Goal: Task Accomplishment & Management: Use online tool/utility

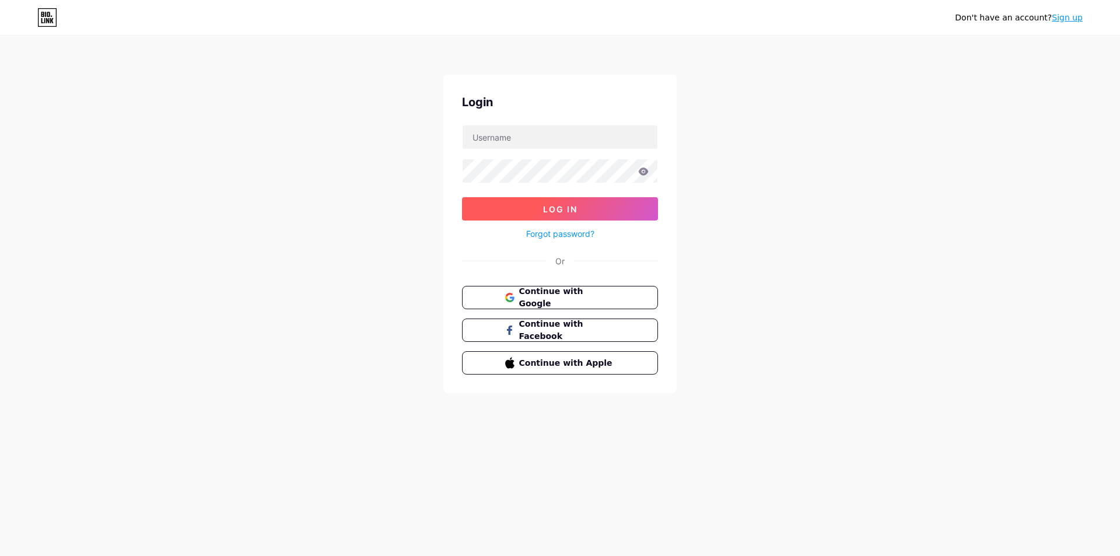
click at [545, 207] on span "Log In" at bounding box center [560, 209] width 34 height 10
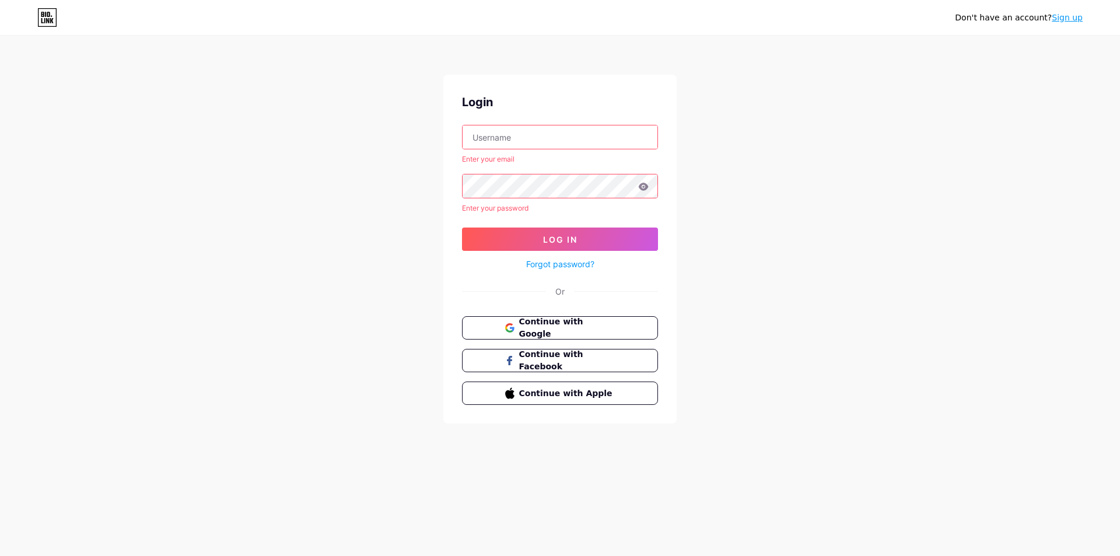
click at [543, 134] on input "text" at bounding box center [560, 136] width 195 height 23
type input "[PERSON_NAME]"
drag, startPoint x: 729, startPoint y: 223, endPoint x: 718, endPoint y: 229, distance: 12.0
click at [729, 224] on div "Don't have an account? Sign up Login [PERSON_NAME] Enter your email Enter your …" at bounding box center [560, 230] width 1120 height 461
click at [593, 329] on span "Continue with Google" at bounding box center [566, 328] width 97 height 25
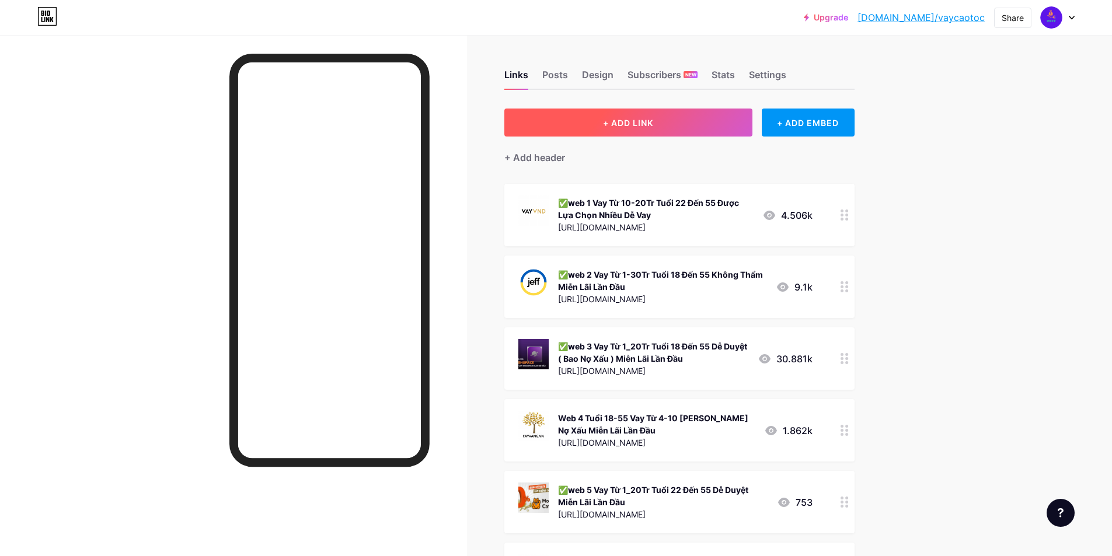
click at [634, 118] on span "+ ADD LINK" at bounding box center [628, 123] width 50 height 10
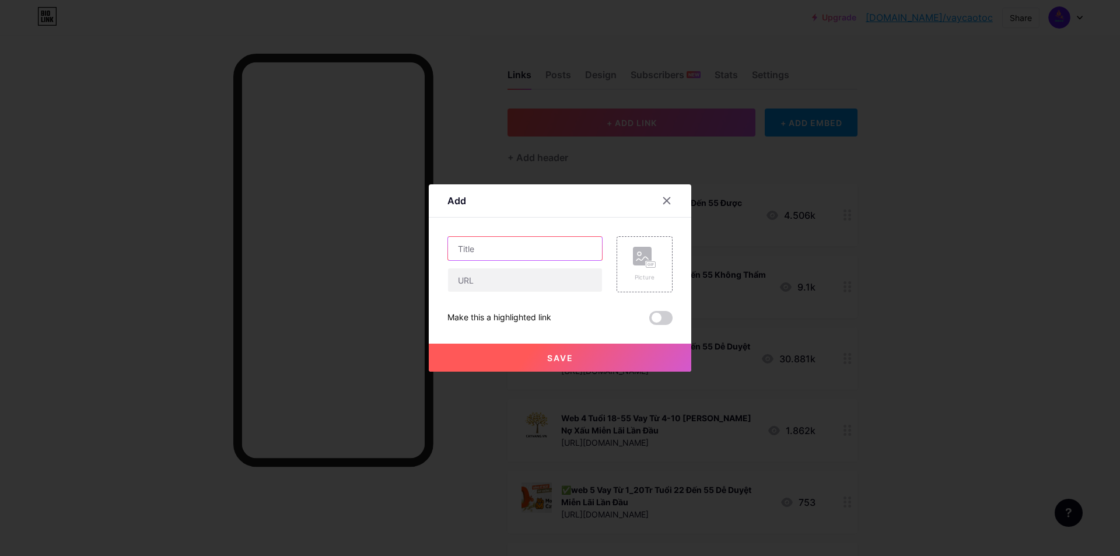
click at [493, 252] on input "text" at bounding box center [525, 248] width 154 height 23
click at [488, 275] on input "text" at bounding box center [525, 279] width 154 height 23
paste input "[URL][DOMAIN_NAME]"
type input "[URL][DOMAIN_NAME]"
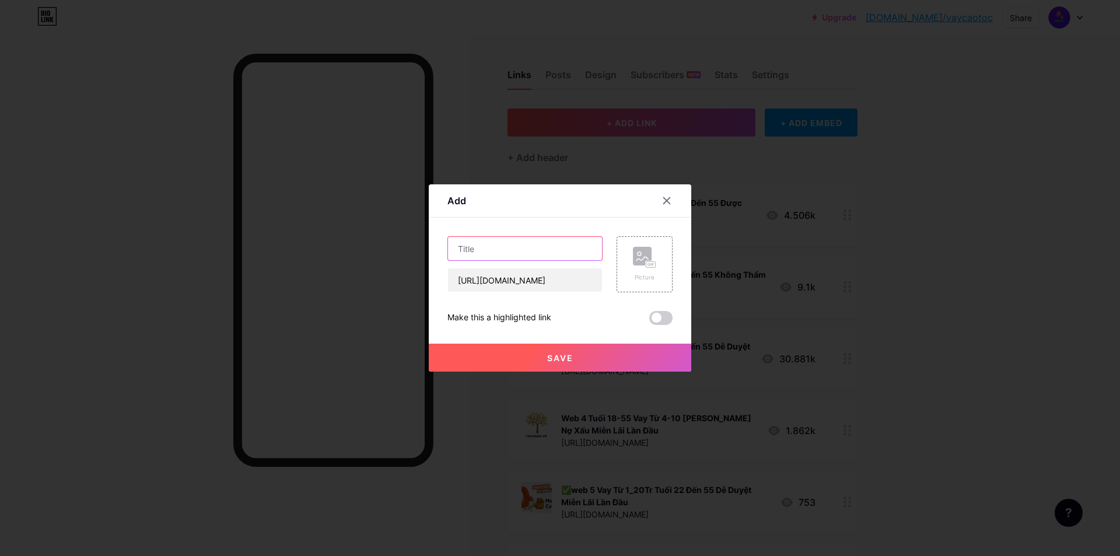
scroll to position [0, 0]
click at [501, 249] on input "text" at bounding box center [525, 248] width 154 height 23
type input "a"
click at [647, 266] on rect at bounding box center [651, 265] width 9 height 6
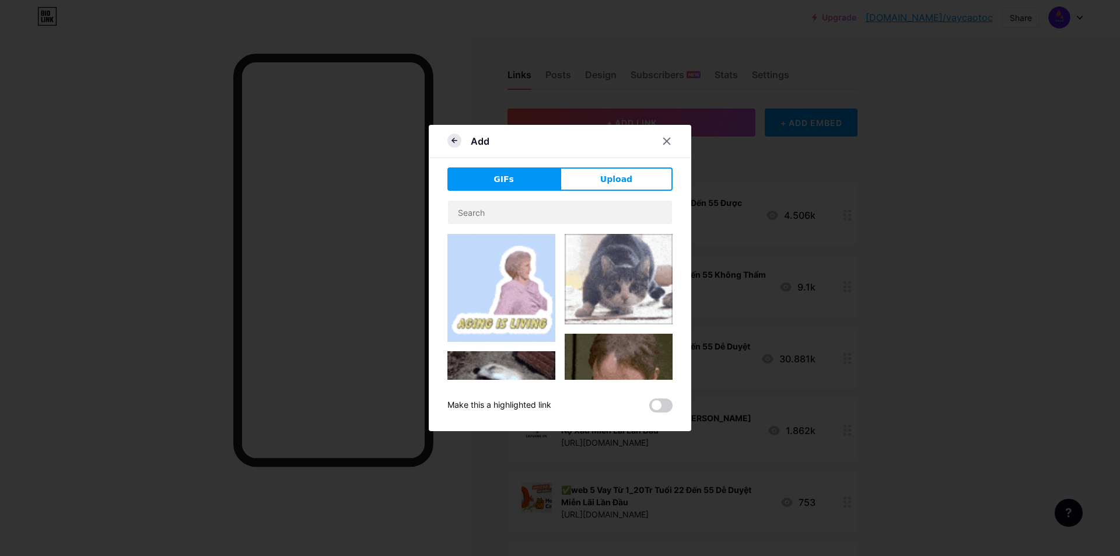
click at [457, 141] on icon at bounding box center [455, 141] width 14 height 14
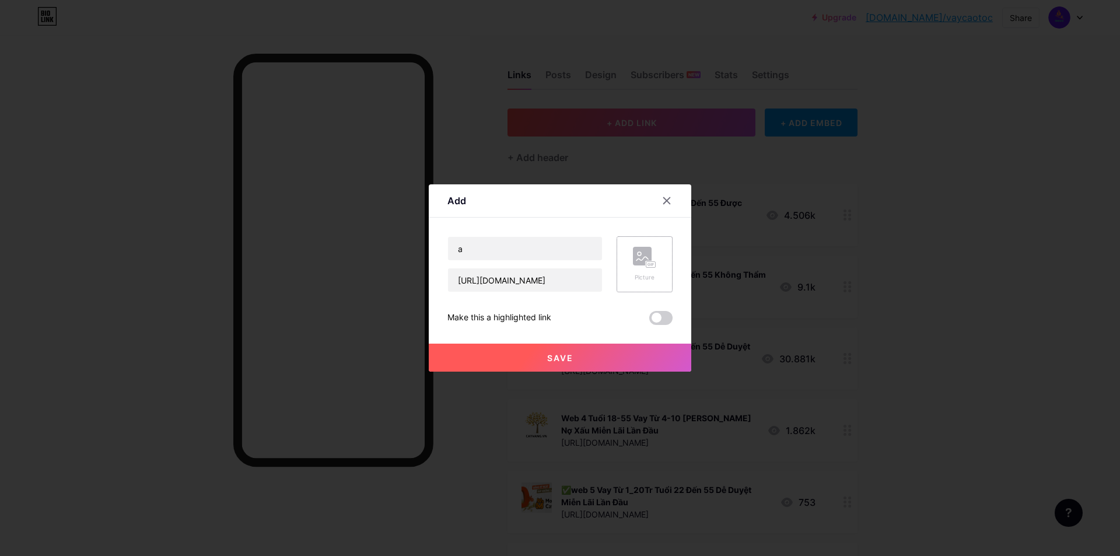
click at [647, 267] on rect at bounding box center [651, 265] width 9 height 6
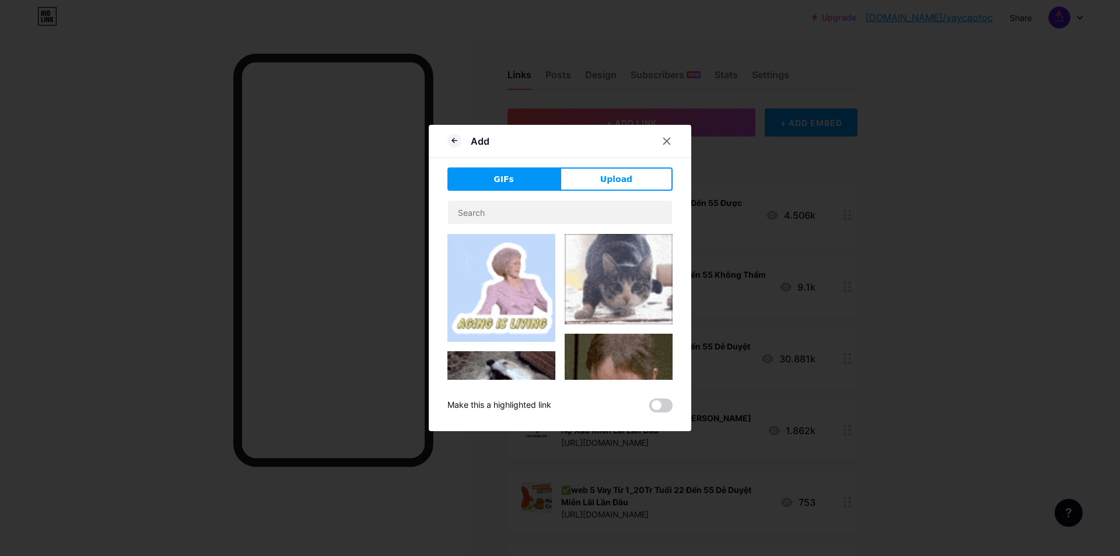
click at [632, 170] on button "Upload" at bounding box center [616, 178] width 113 height 23
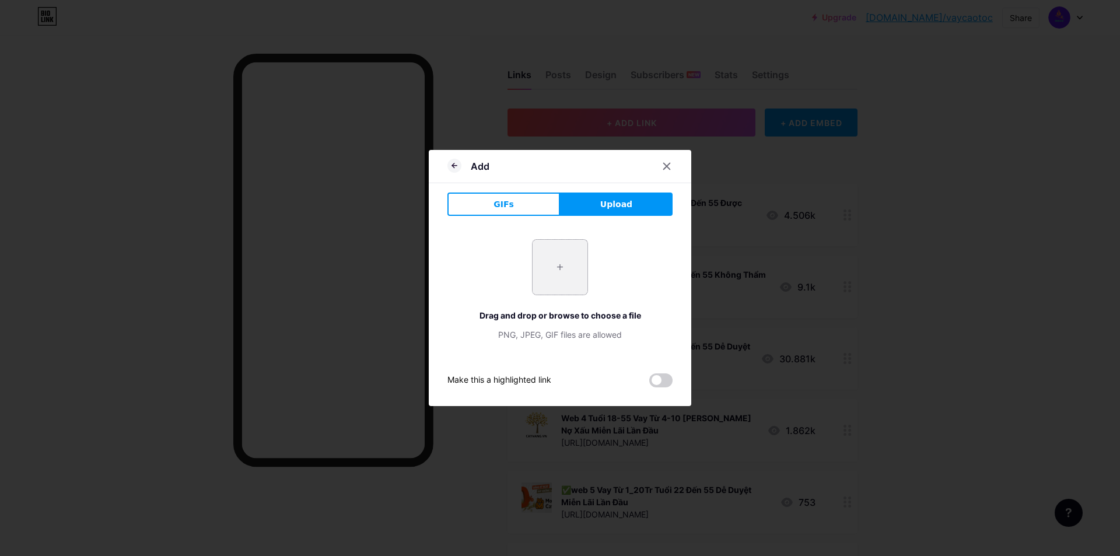
click at [572, 266] on input "file" at bounding box center [560, 267] width 55 height 55
type input "C:\fakepath\img689c60f83d052.png"
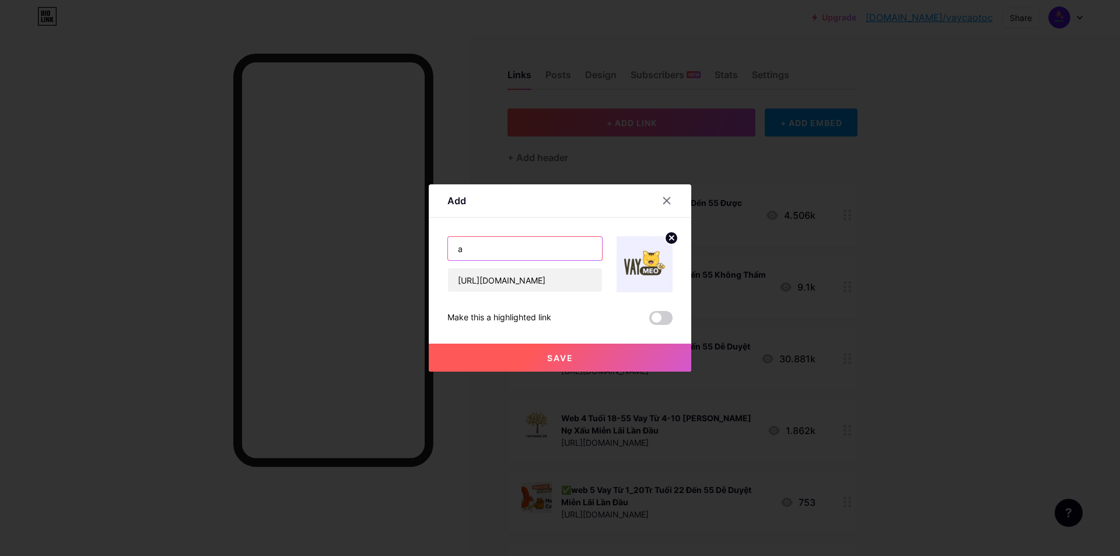
click at [467, 250] on input "a" at bounding box center [525, 248] width 154 height 23
type input "App Mới Vay Nhanh Từ 3-30 Triệu Dễ Duyệt Tuổi 18-55"
click at [555, 358] on span "Save" at bounding box center [560, 358] width 26 height 10
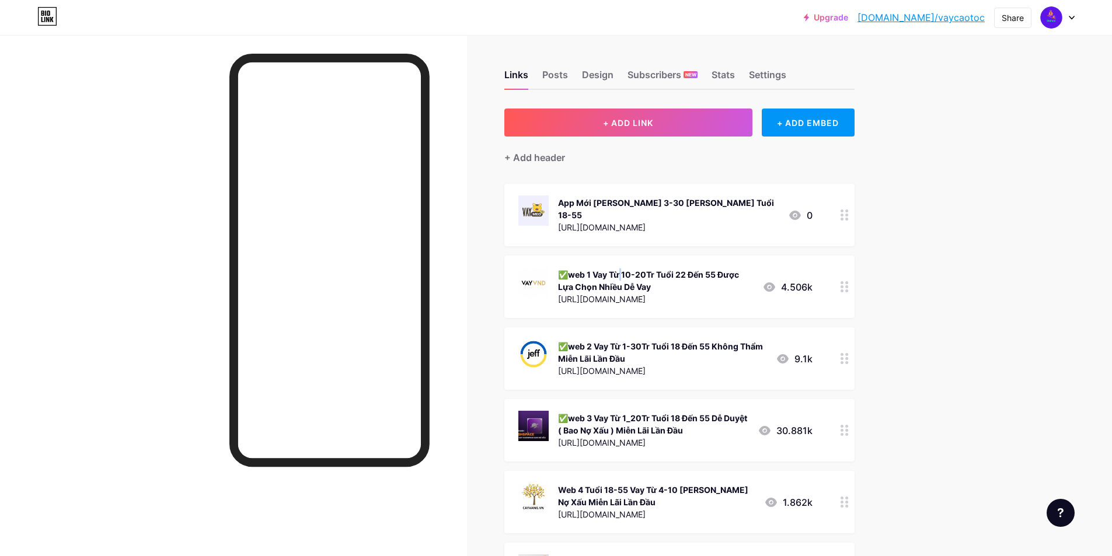
drag, startPoint x: 572, startPoint y: 259, endPoint x: 565, endPoint y: 259, distance: 6.4
click at [565, 267] on div "✅web 1 Vay Từ 10-20Tr Tuổi 22 Đến 55 Được Lựa Chọn Nhiều Dễ Vay https://lazy.cl…" at bounding box center [655, 286] width 195 height 39
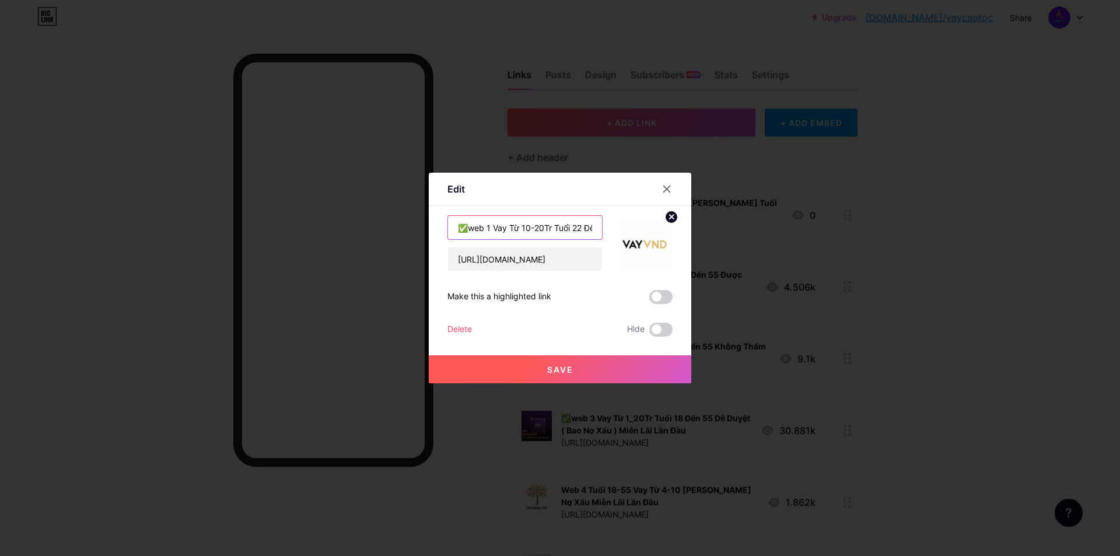
drag, startPoint x: 488, startPoint y: 229, endPoint x: 455, endPoint y: 231, distance: 33.9
click at [455, 231] on input "✅web 1 Vay Từ 10-20Tr Tuổi 22 Đến 55 Được Lựa Chọn Nhiều Dễ Vay" at bounding box center [525, 227] width 154 height 23
drag, startPoint x: 554, startPoint y: 224, endPoint x: 617, endPoint y: 231, distance: 63.4
click at [617, 231] on div "✅web 1 Vay Từ 10-20Tr Tuổi 22 Đến 55 Được Lựa Chọn Nhiều Dễ Vay https://lazy.cl…" at bounding box center [560, 243] width 225 height 56
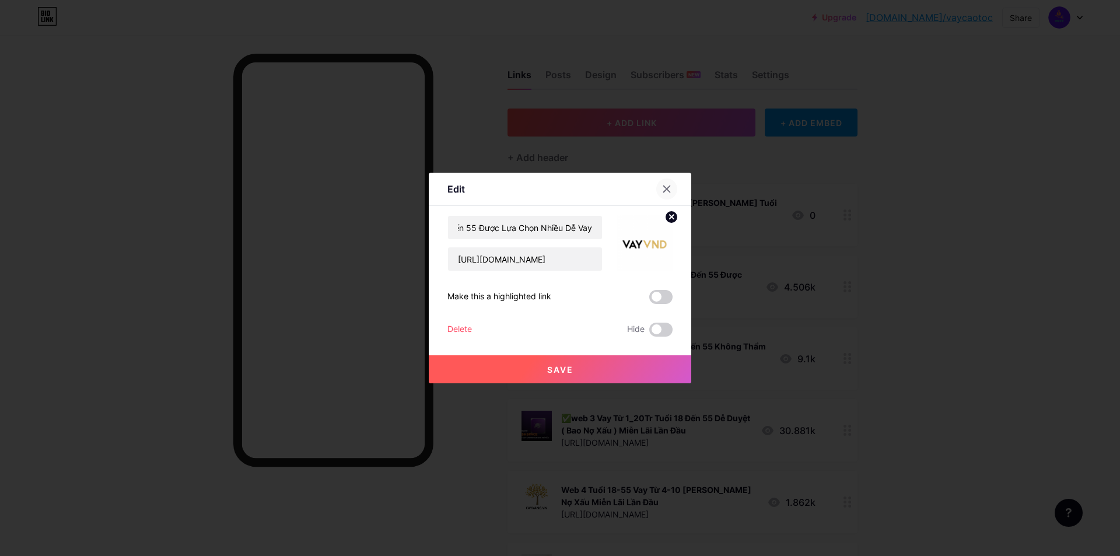
scroll to position [0, 0]
click at [662, 188] on icon at bounding box center [666, 188] width 9 height 9
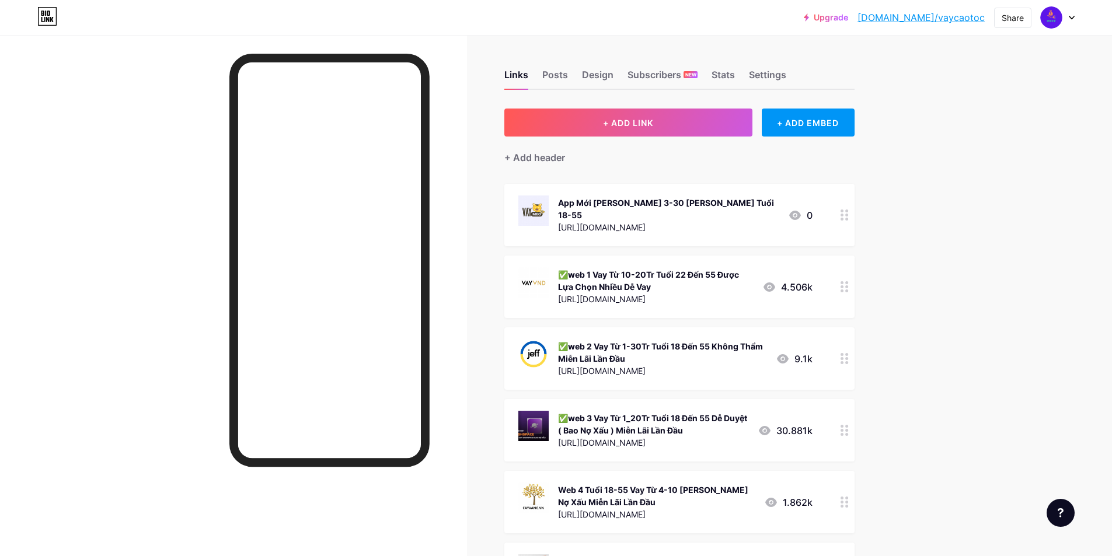
click at [741, 198] on div "App Mới Vay Nhanh Từ 3-30 Triệu Dễ Duyệt Tuổi 18-55" at bounding box center [668, 209] width 221 height 25
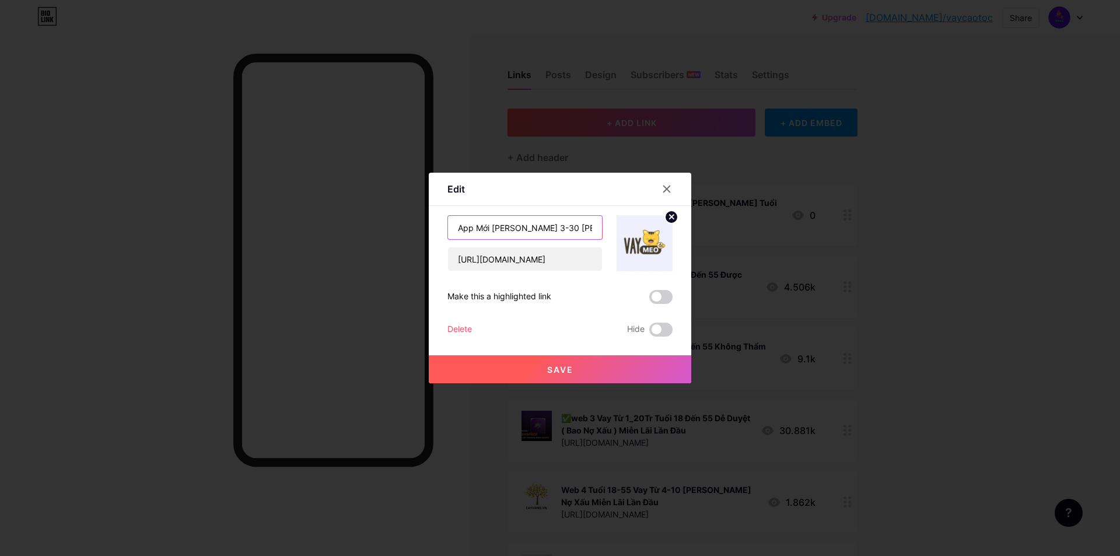
scroll to position [0, 78]
drag, startPoint x: 523, startPoint y: 229, endPoint x: 639, endPoint y: 232, distance: 115.6
click at [639, 232] on div "App Mới Vay Nhanh Từ 3-30 Triệu Dễ Duyệt Tuổi 18-55 https://go.dinos.click/clic…" at bounding box center [560, 243] width 225 height 56
click at [506, 243] on div "App Mới Vay Nhanh Từ 3-30 Triệu Dễ Duyệt Tuổi 18-55 https://go.dinos.click/clic…" at bounding box center [525, 243] width 155 height 56
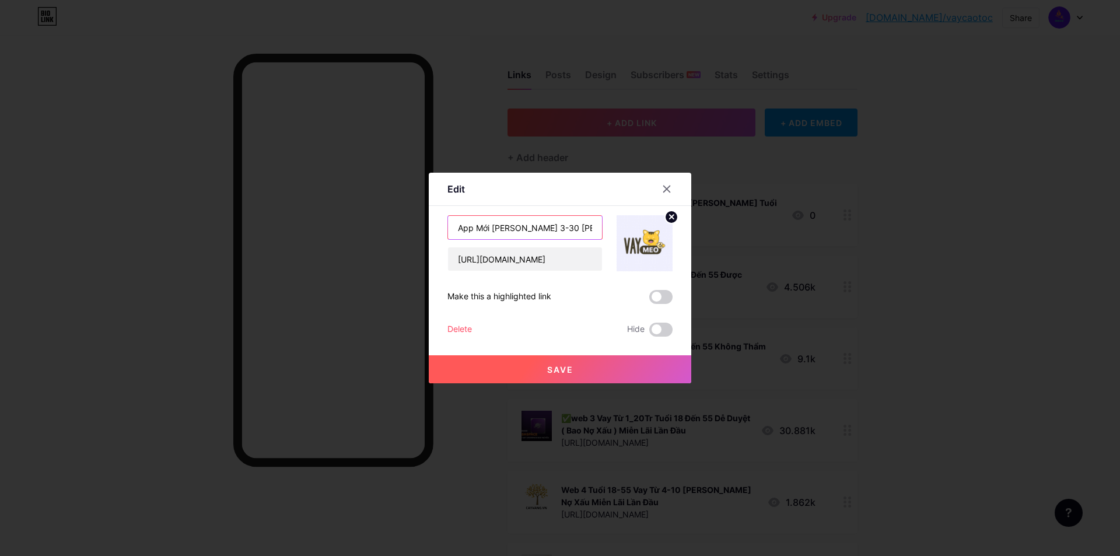
drag, startPoint x: 481, startPoint y: 229, endPoint x: 446, endPoint y: 229, distance: 35.0
click at [448, 229] on input "App Mới Vay Nhanh Từ 3-30 Triệu Dễ Duyệt Tuổi 18-55" at bounding box center [525, 227] width 154 height 23
click at [466, 239] on input "App Mới Vay Nhanh Từ 3-30 Triệu Dễ Duyệt Tuổi 18-55" at bounding box center [525, 227] width 154 height 23
click at [451, 232] on input "App Mới Vay Nhanh Từ 3-30 Triệu Dễ Duyệt Tuổi 18-55" at bounding box center [525, 227] width 154 height 23
paste input "✅web 1"
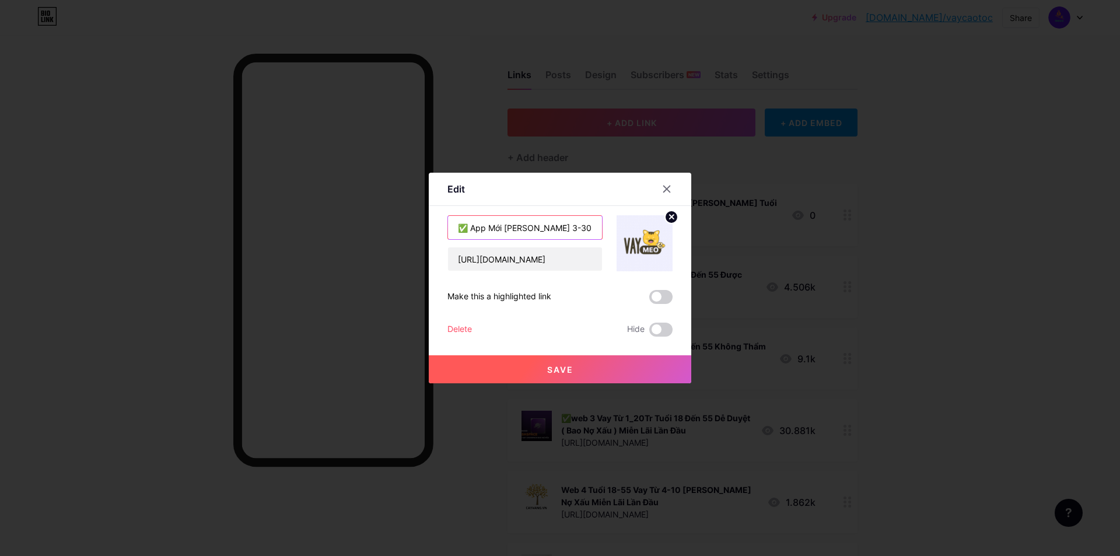
scroll to position [0, 92]
drag, startPoint x: 525, startPoint y: 229, endPoint x: 657, endPoint y: 226, distance: 132.5
click at [657, 226] on div "✅ App Mới Vay Nhanh Từ 3-30 Triệu Dễ Duyệt Tuổi 18-55 https://go.dinos.click/cl…" at bounding box center [560, 243] width 225 height 56
click at [589, 230] on input "✅ App Mới Vay Nhanh Từ 3-30 Triệu Dễ Duyệt Tuổi 18-55" at bounding box center [525, 227] width 154 height 23
click at [540, 232] on input "✅ App Mới Vay Nhanh Từ 3-30 Triệu Dễ Duyệt Tuổi 18-55" at bounding box center [525, 227] width 154 height 23
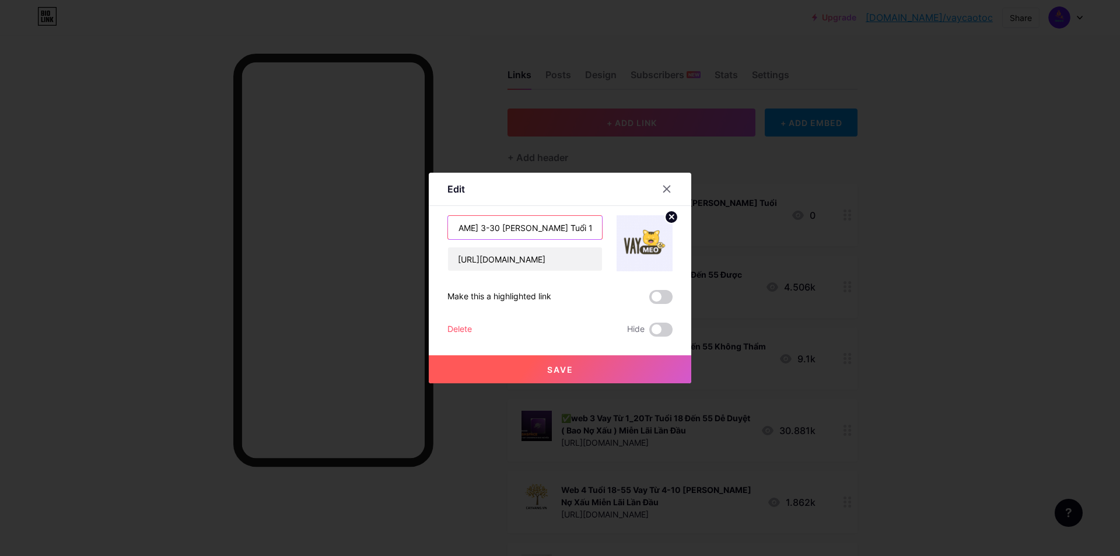
click at [546, 231] on input "✅ App Mới Vay Nhanh Từ 3-30 Triệu Dễ Duyệt Tuổi 18-55" at bounding box center [525, 227] width 154 height 23
drag, startPoint x: 543, startPoint y: 231, endPoint x: 507, endPoint y: 232, distance: 36.2
click at [507, 232] on input "✅ App Mới Vay Nhanh Từ 3-30 Triệu Dễ Duyệt Tuổi 18-55" at bounding box center [525, 227] width 154 height 23
click at [595, 230] on input "✅ App Mới Vay Nhanh Từ 3-30 Triệu Tuổi 18-55" at bounding box center [525, 227] width 154 height 23
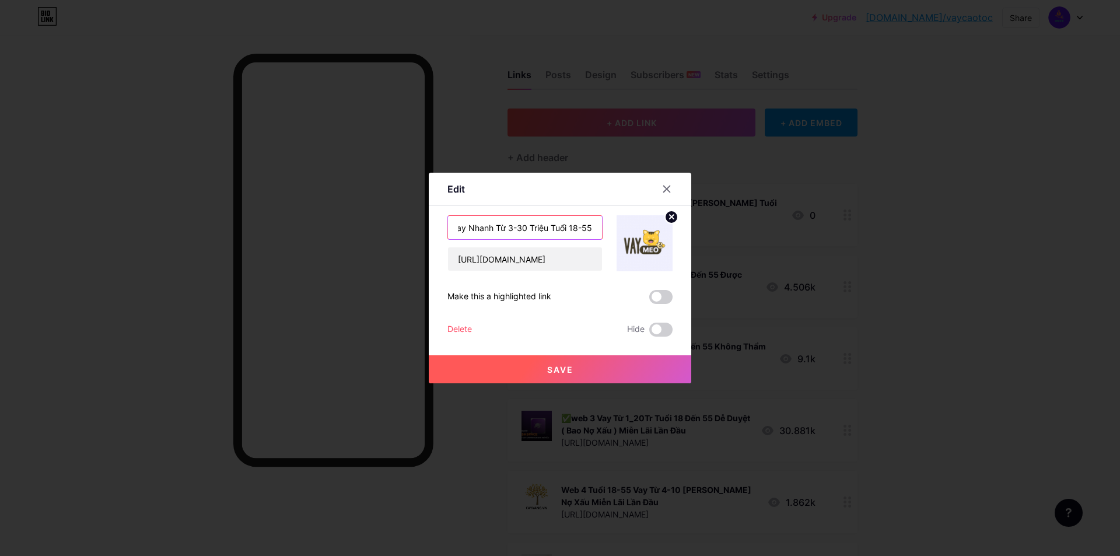
paste input "Dễ Duyệt"
type input "✅ App Mới Vay Nhanh Từ 3-30 Triệu Tuổi 18-55 Dễ Duyệt"
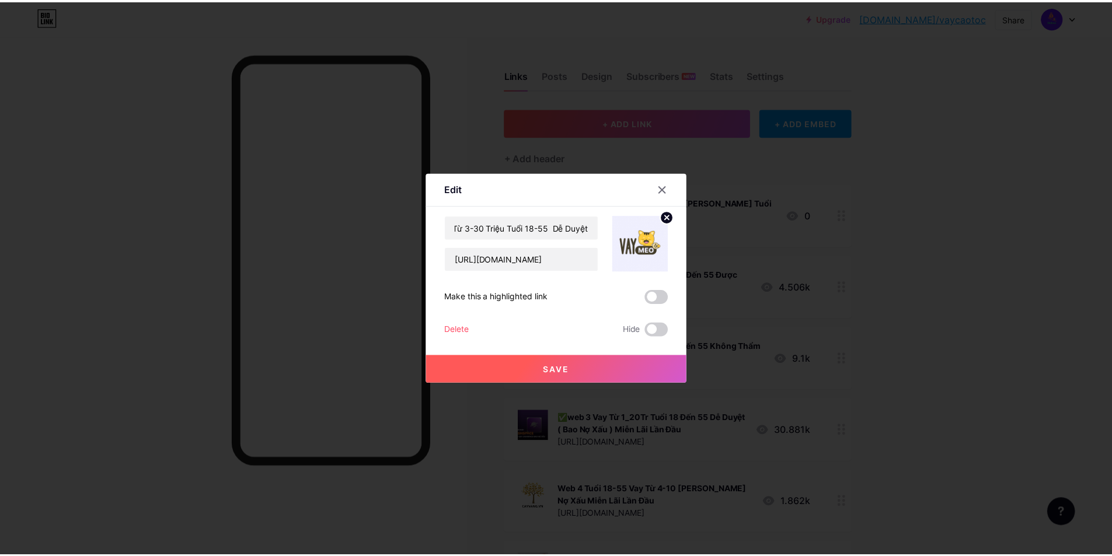
scroll to position [0, 0]
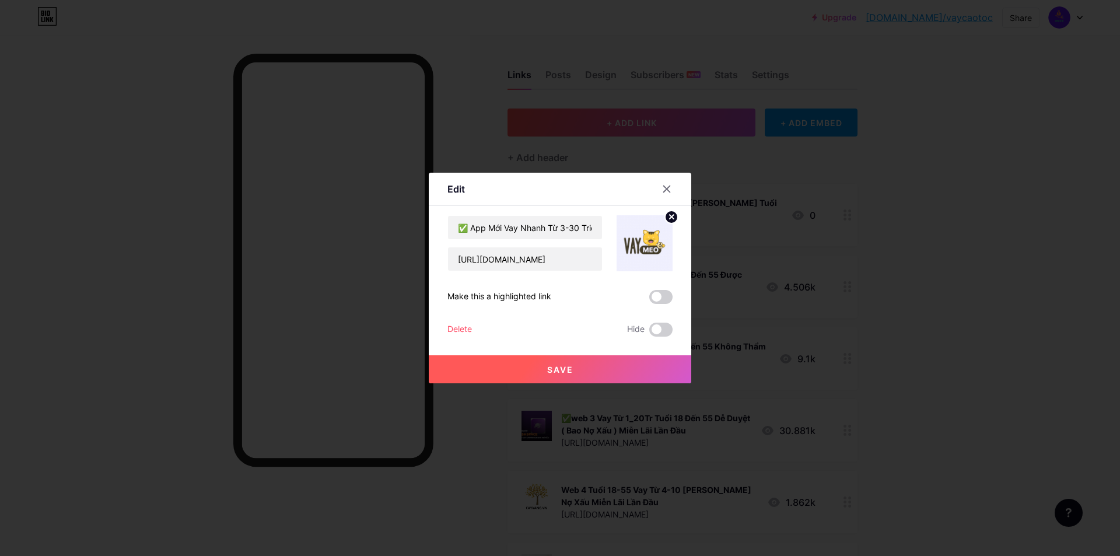
click at [551, 372] on span "Save" at bounding box center [560, 370] width 26 height 10
